Goal: Use online tool/utility: Utilize a website feature to perform a specific function

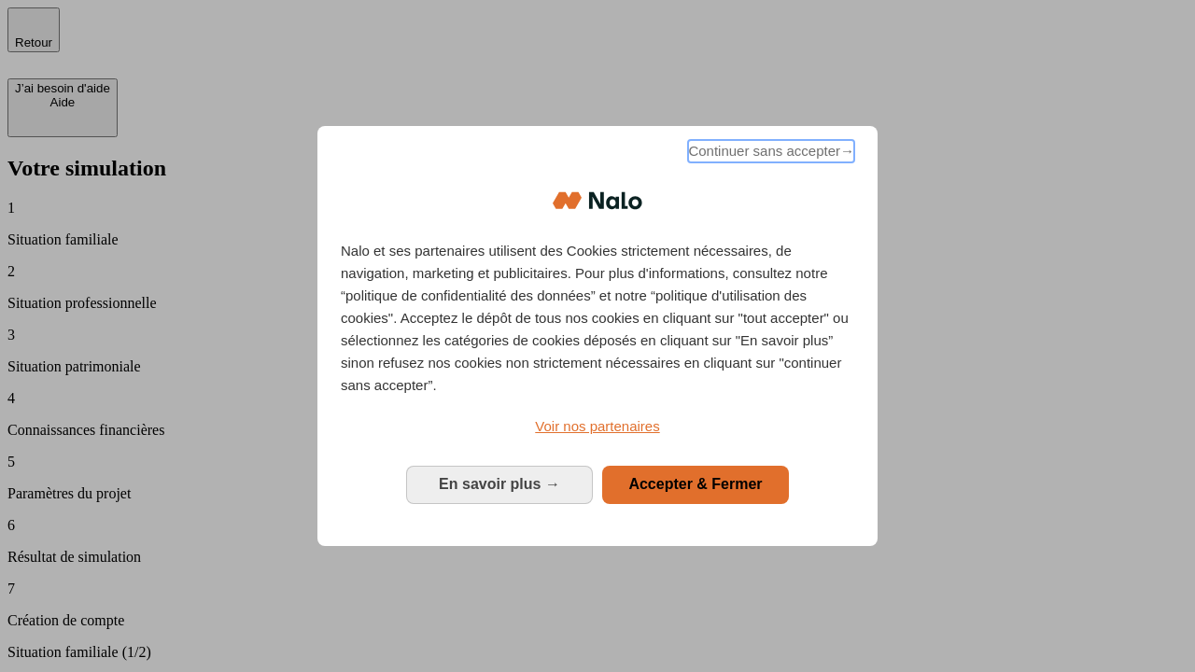
click at [769, 154] on span "Continuer sans accepter →" at bounding box center [771, 151] width 166 height 22
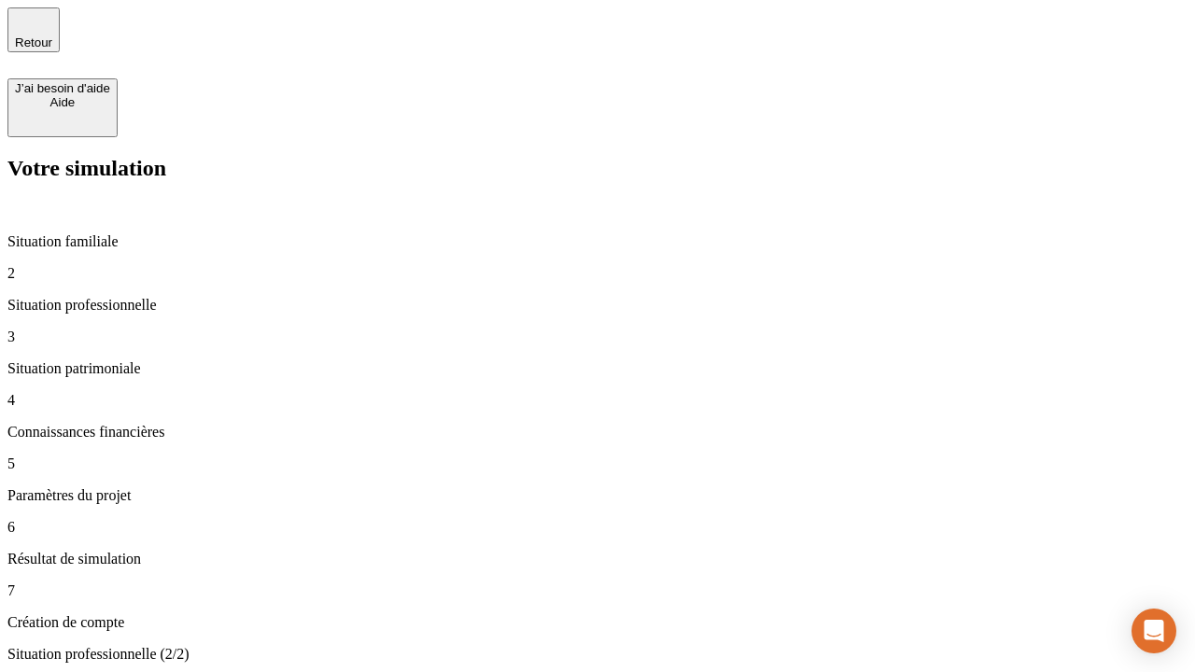
type input "30 000"
type input "40 000"
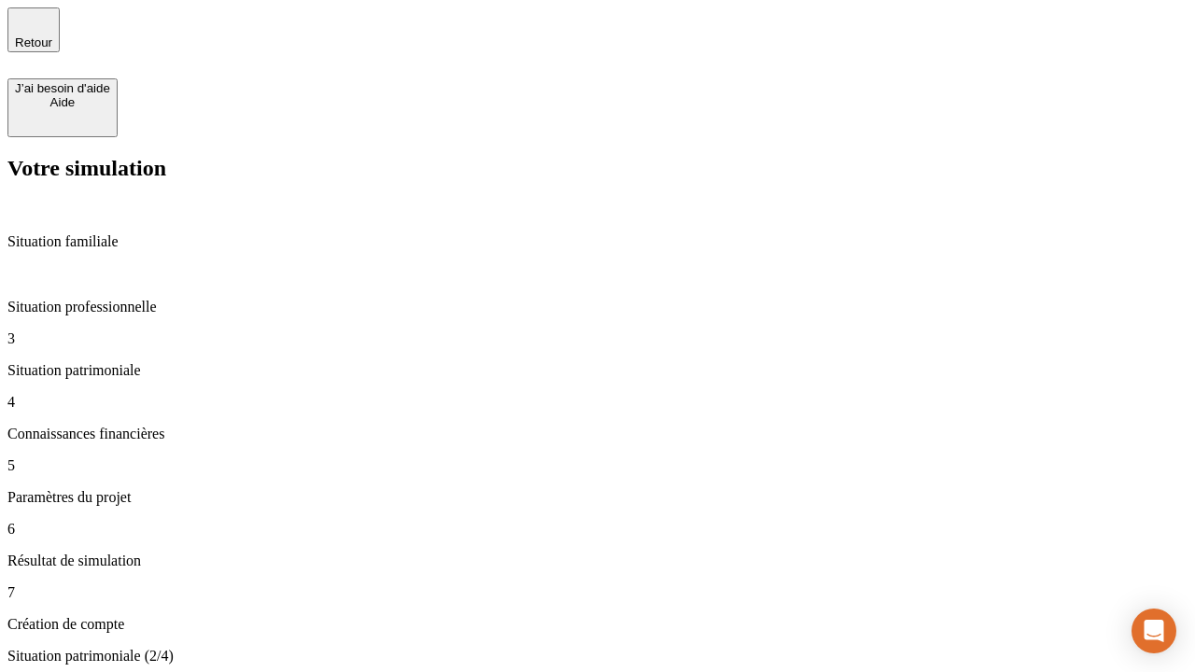
type input "1 100"
type input "20"
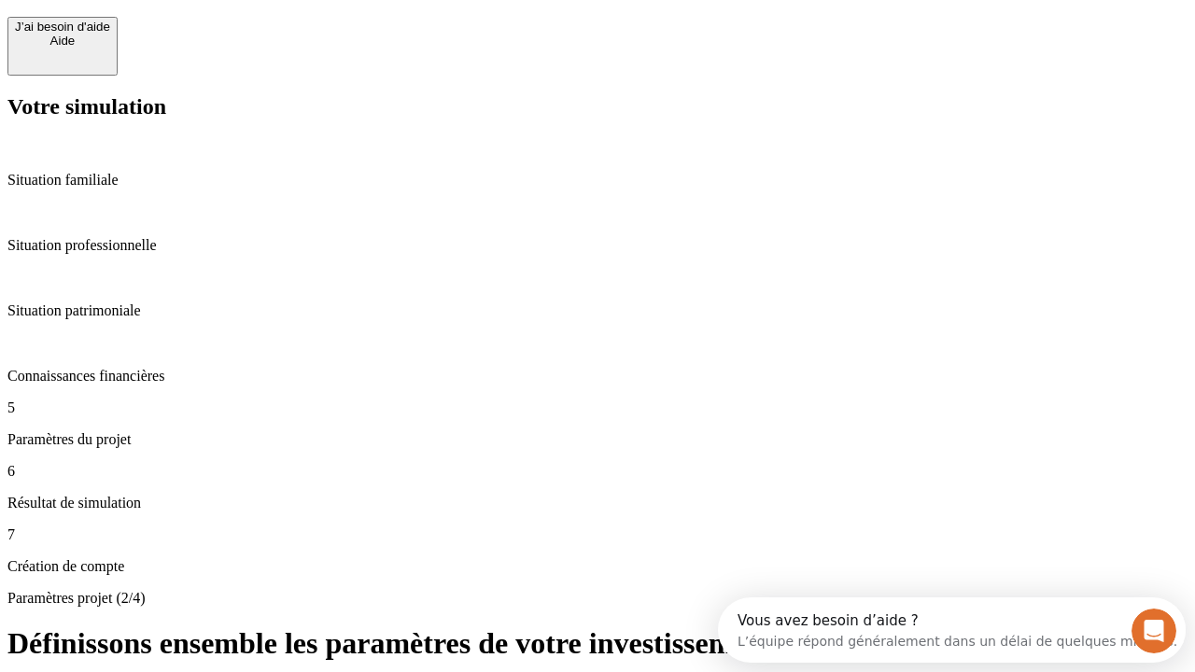
scroll to position [17, 0]
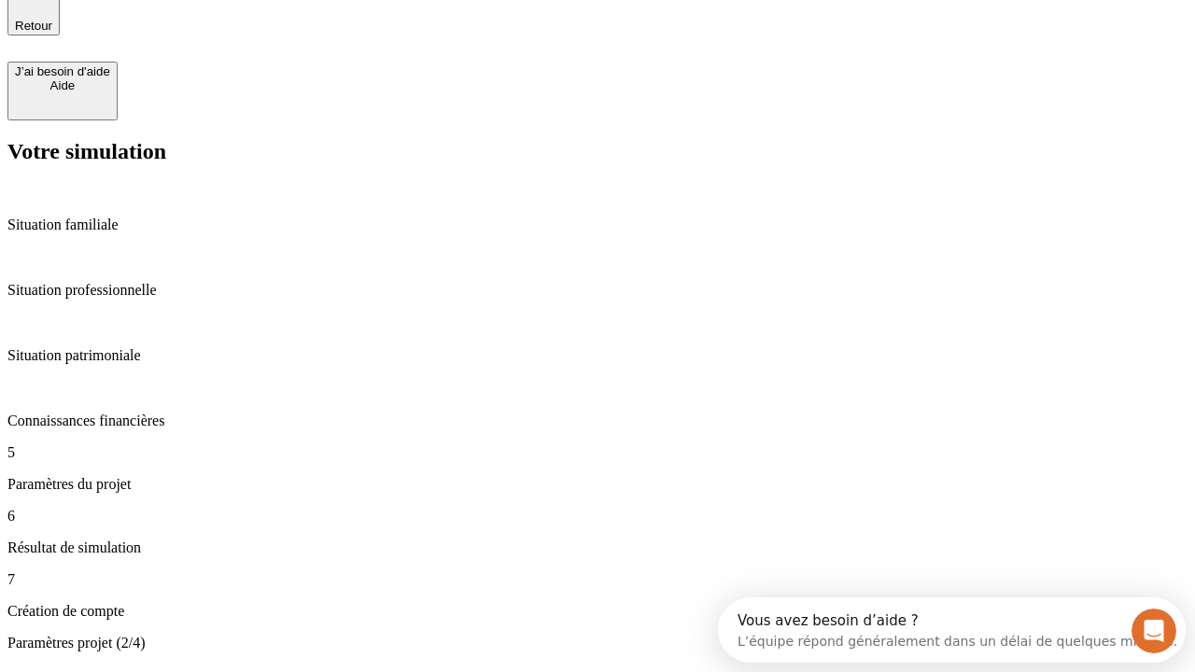
type input "40"
type input "50 000"
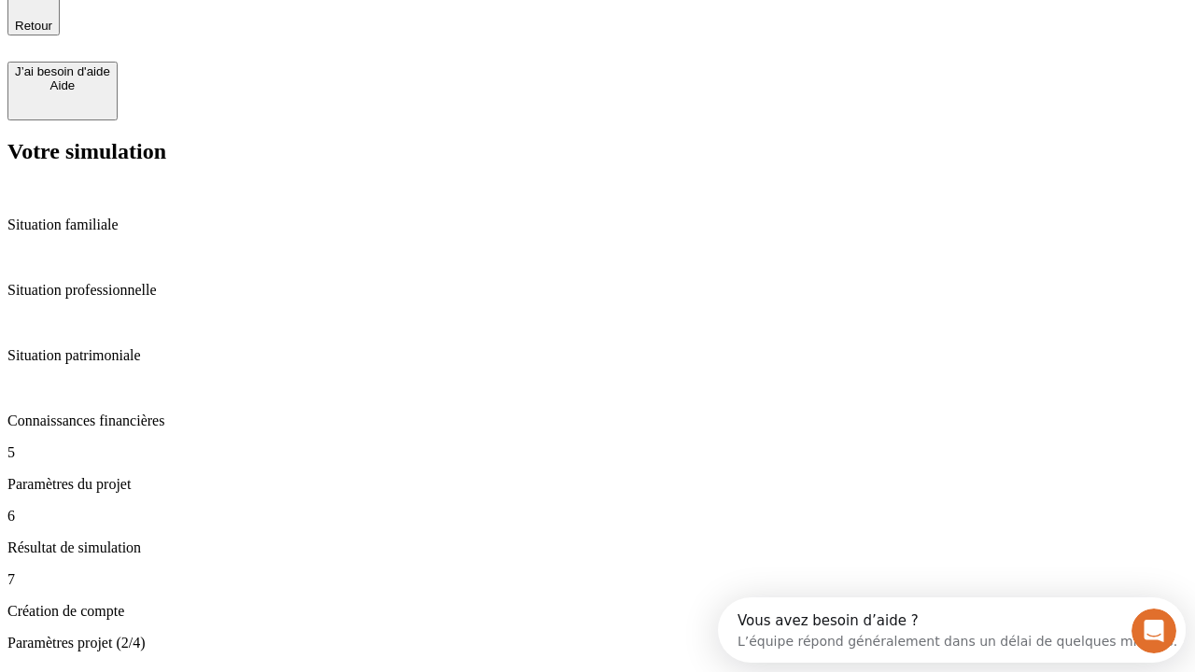
type input "640"
